Goal: Information Seeking & Learning: Learn about a topic

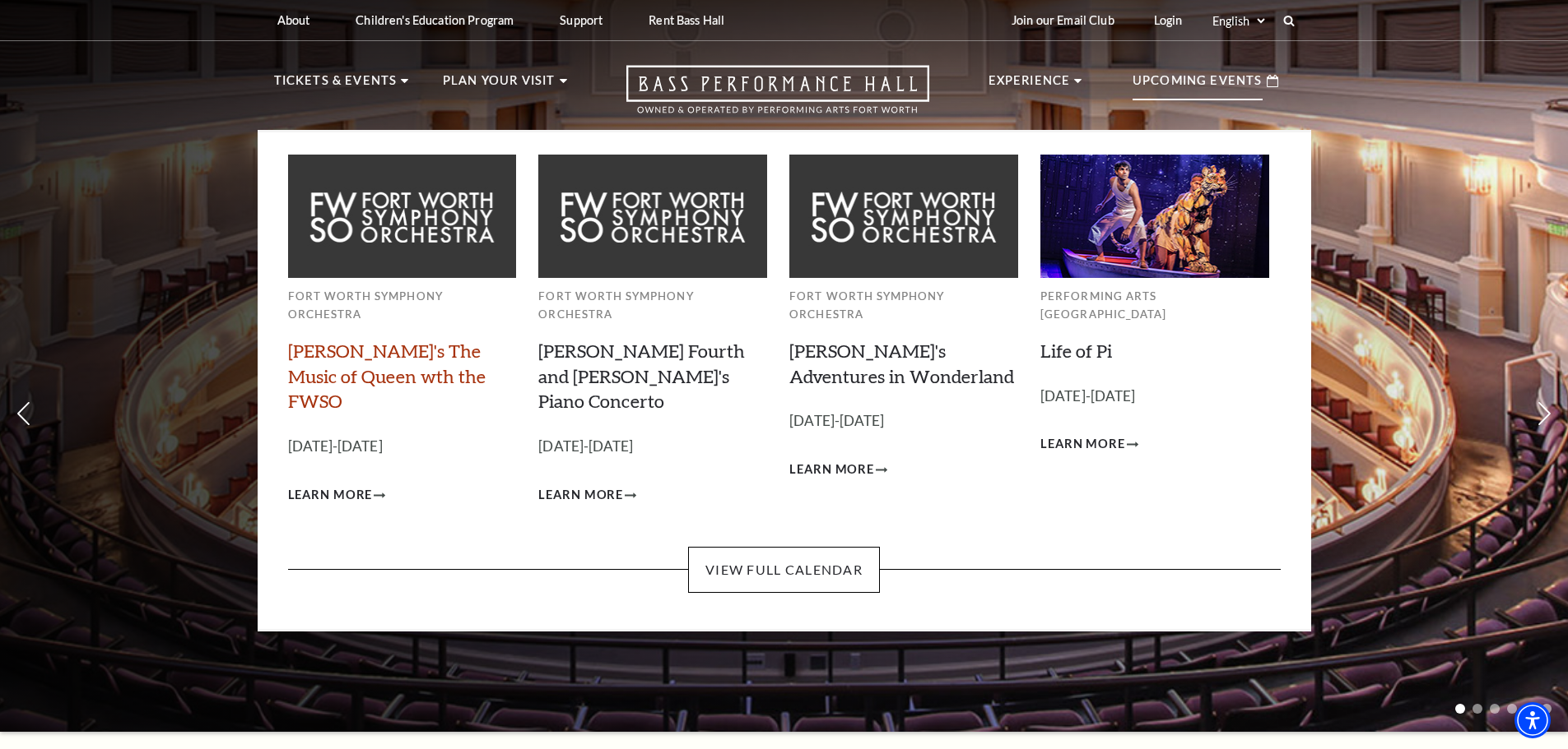
click at [366, 339] on link "[PERSON_NAME]'s The Music of Queen wth the FWSO" at bounding box center [386, 376] width 198 height 73
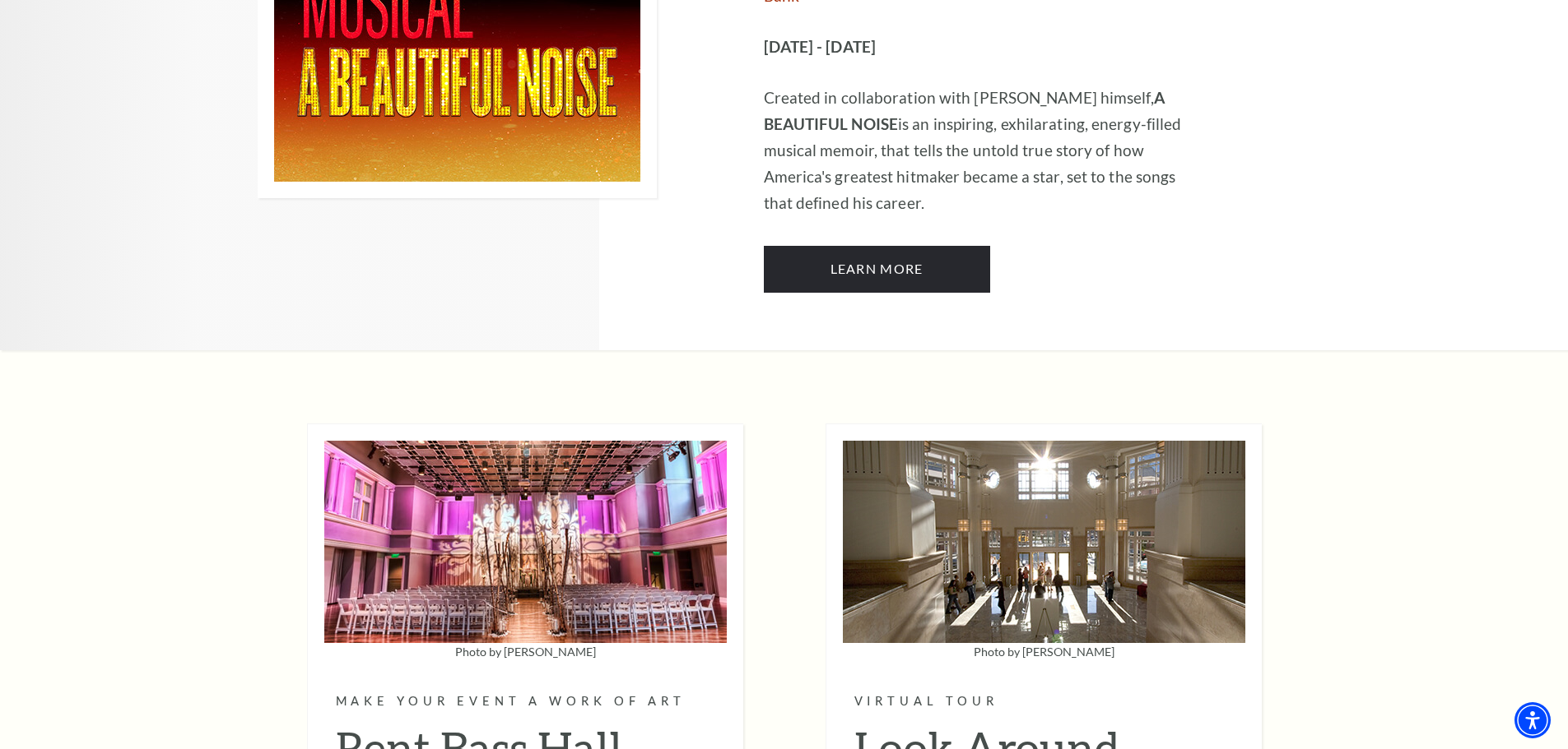
scroll to position [4771, 0]
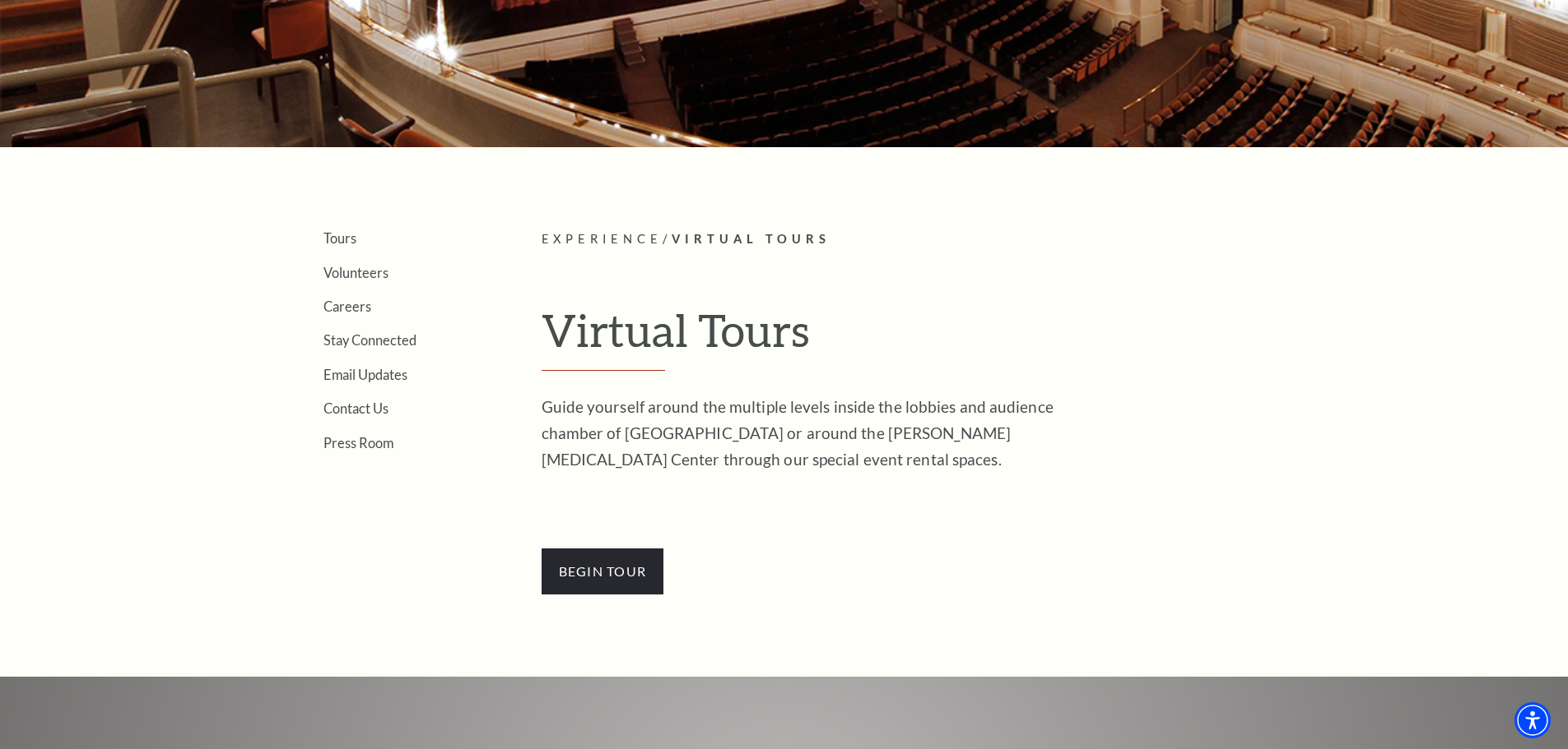
scroll to position [329, 0]
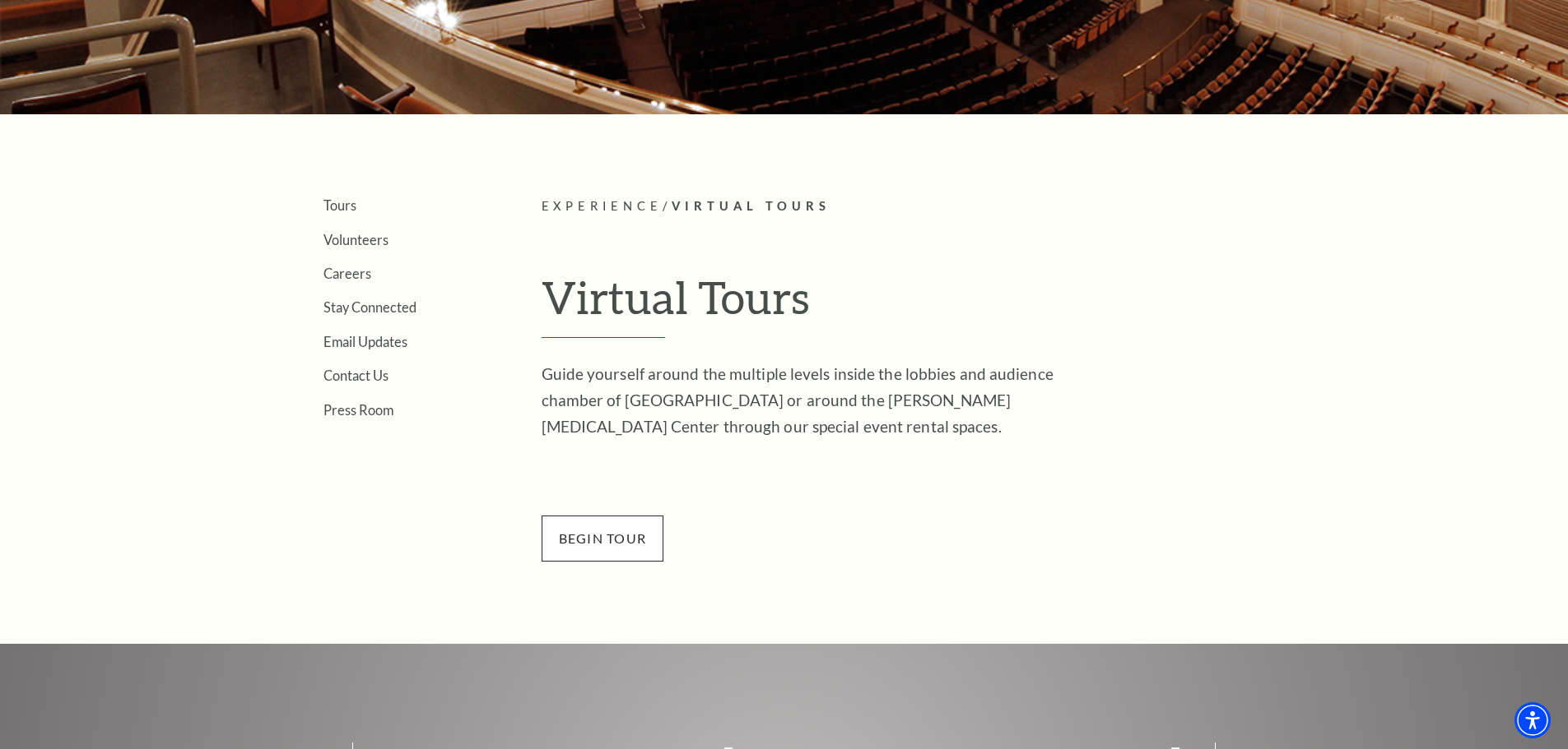
click at [611, 541] on span "BEGin Tour" at bounding box center [602, 538] width 123 height 46
click at [602, 533] on span "BEGin Tour" at bounding box center [602, 538] width 123 height 46
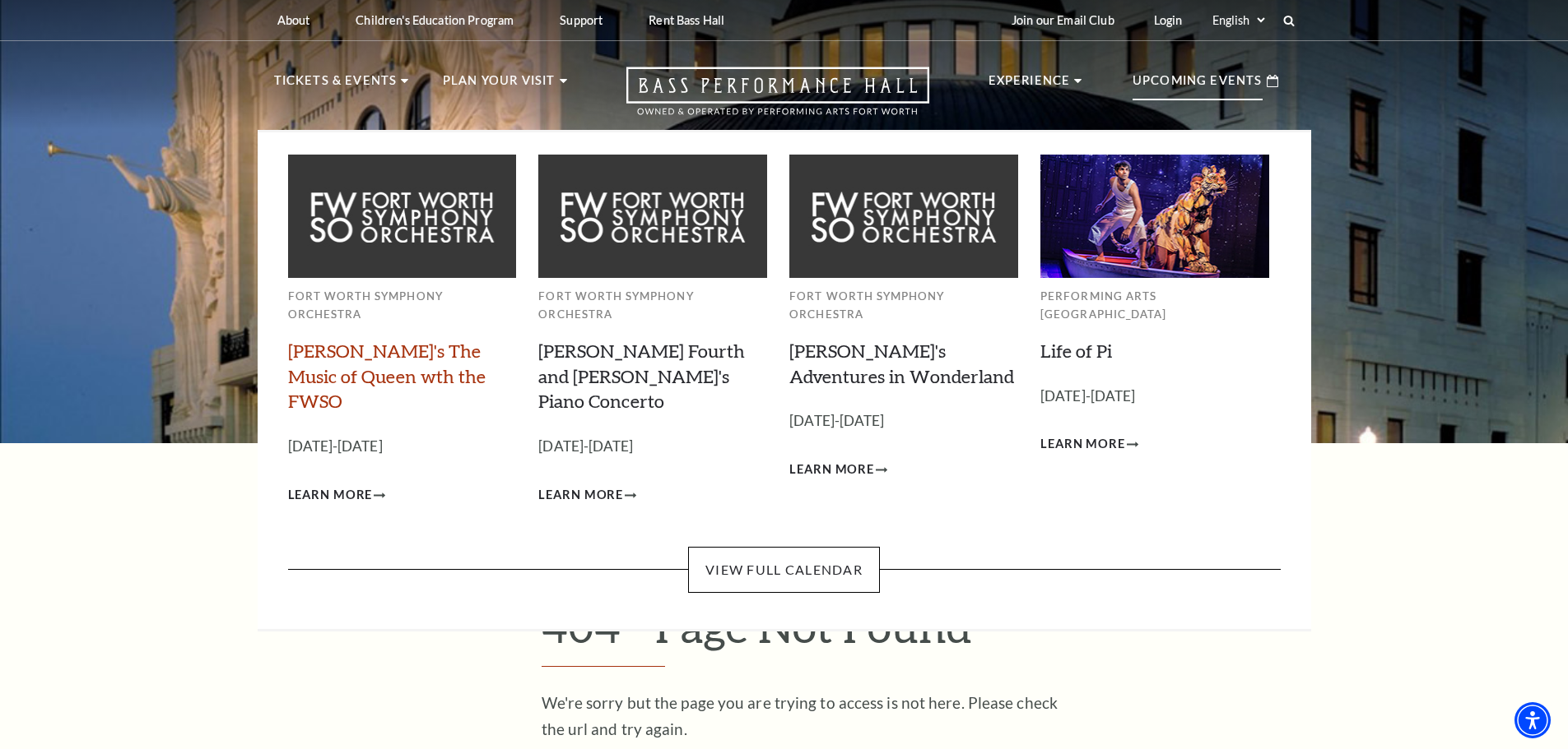
click at [328, 352] on link "[PERSON_NAME]'s The Music of Queen wth the FWSO" at bounding box center [386, 376] width 198 height 73
